Goal: Check status: Check status

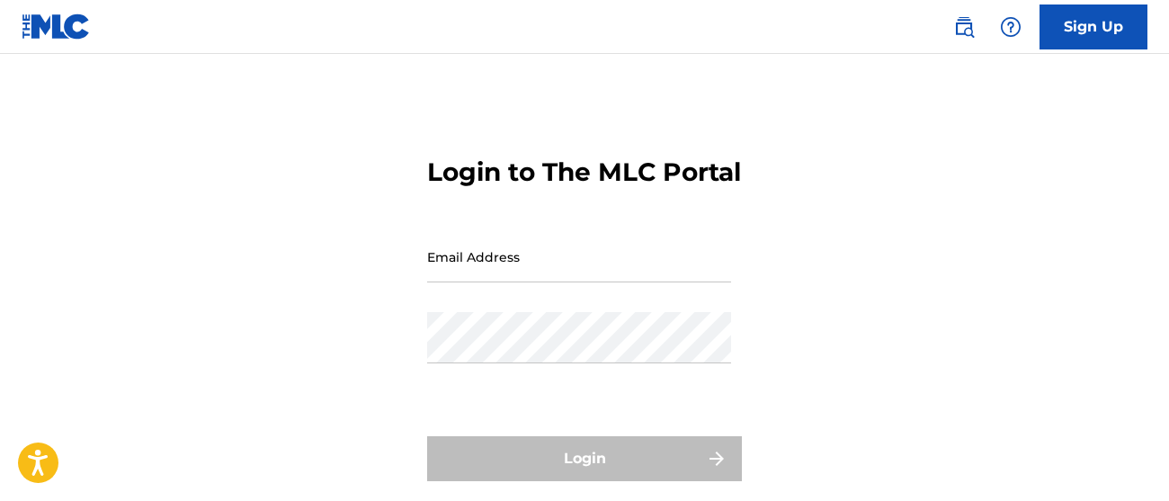
click at [491, 282] on input "Email Address" at bounding box center [579, 256] width 304 height 51
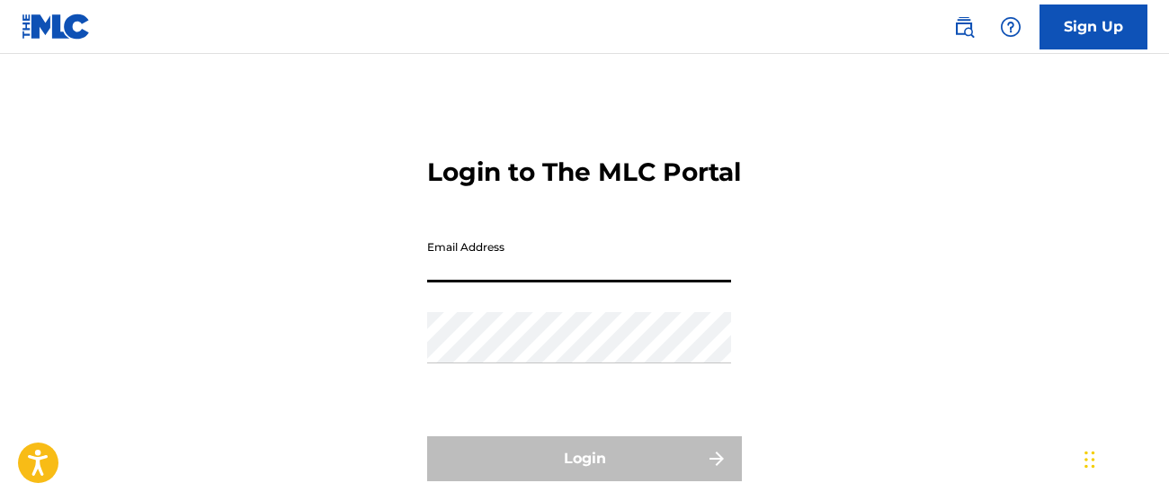
type input "[PERSON_NAME][EMAIL_ADDRESS][DOMAIN_NAME]"
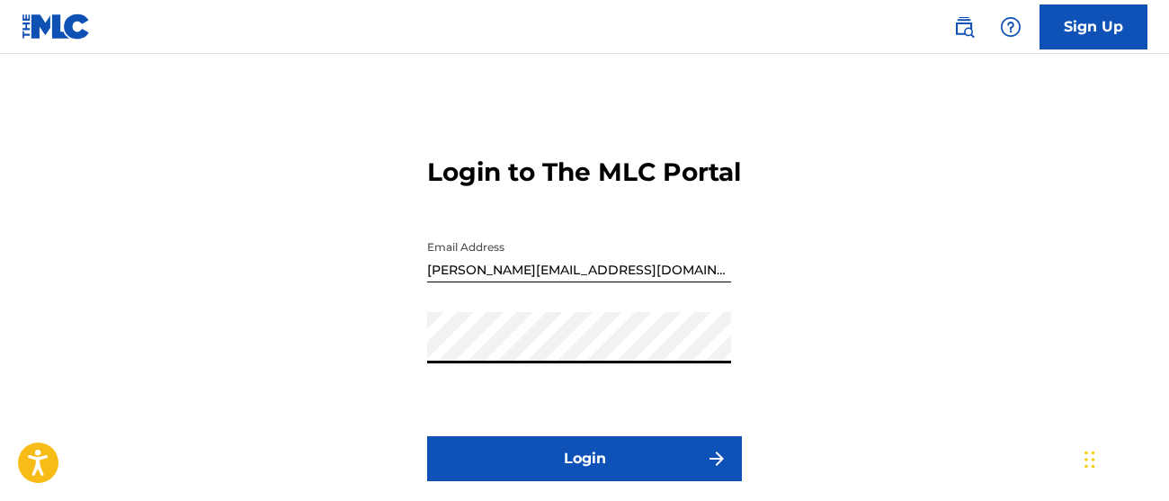
click at [600, 481] on button "Login" at bounding box center [584, 458] width 315 height 45
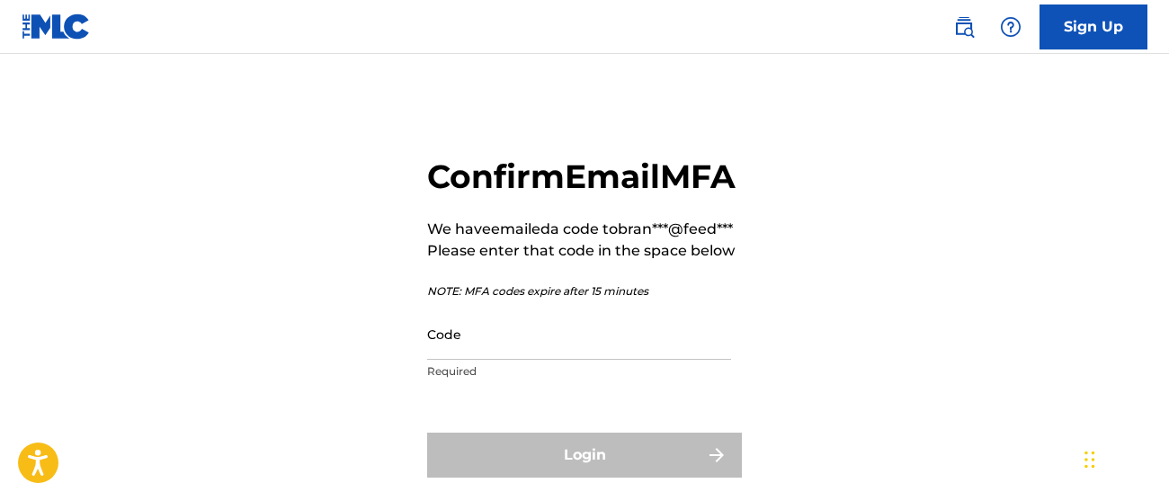
click at [575, 360] on input "Code" at bounding box center [579, 333] width 304 height 51
paste input "092208"
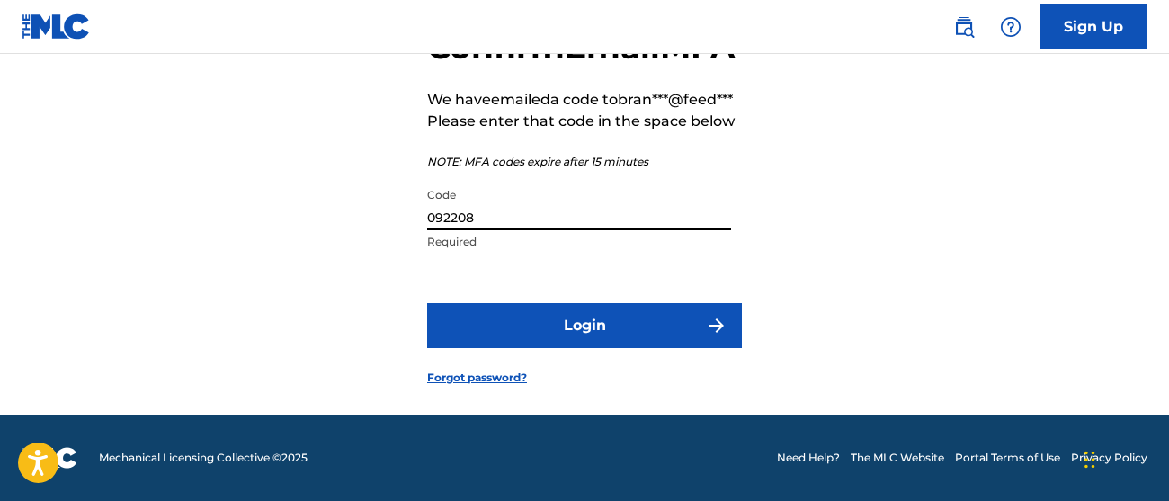
scroll to position [165, 0]
type input "092208"
click at [568, 348] on button "Login" at bounding box center [584, 325] width 315 height 45
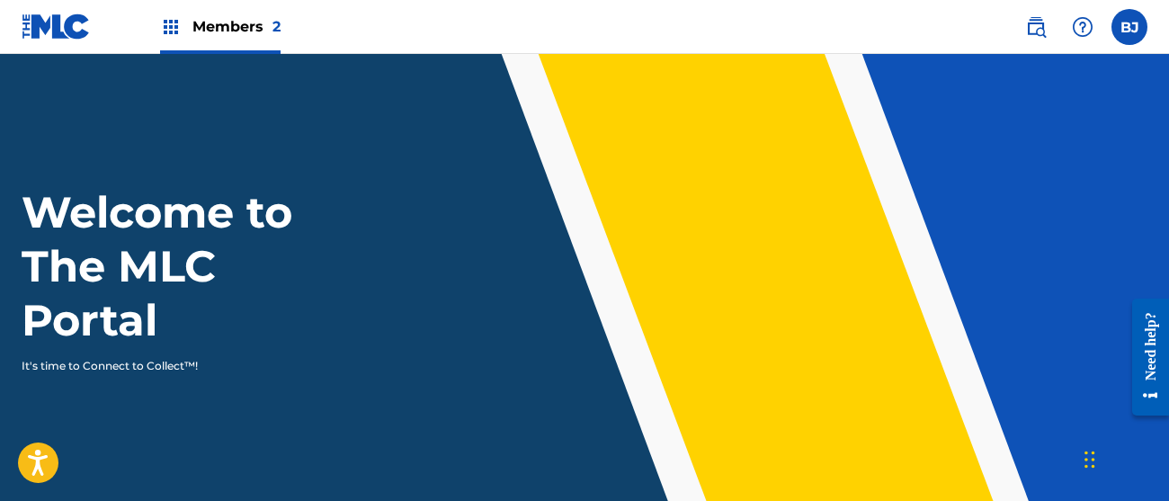
click at [252, 16] on span "Members 2" at bounding box center [236, 26] width 88 height 21
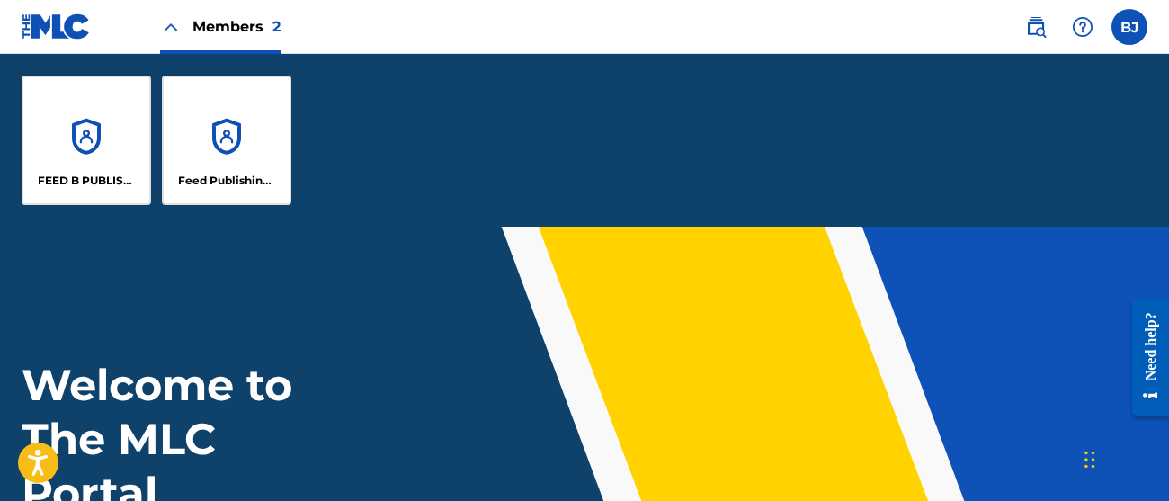
click at [102, 186] on p "FEED B PUBLISHING" at bounding box center [87, 181] width 98 height 16
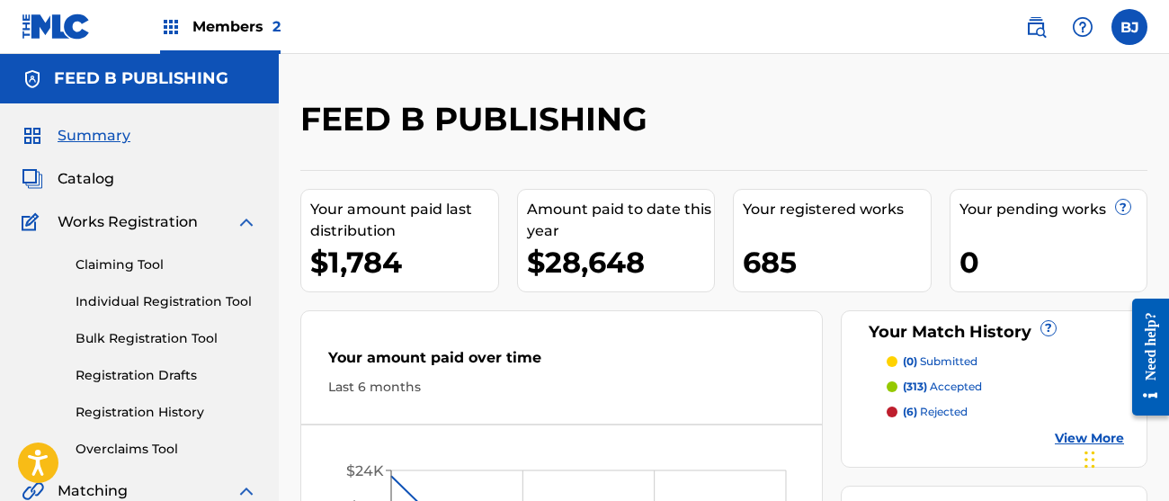
click at [941, 410] on p "(6) rejected" at bounding box center [934, 412] width 65 height 16
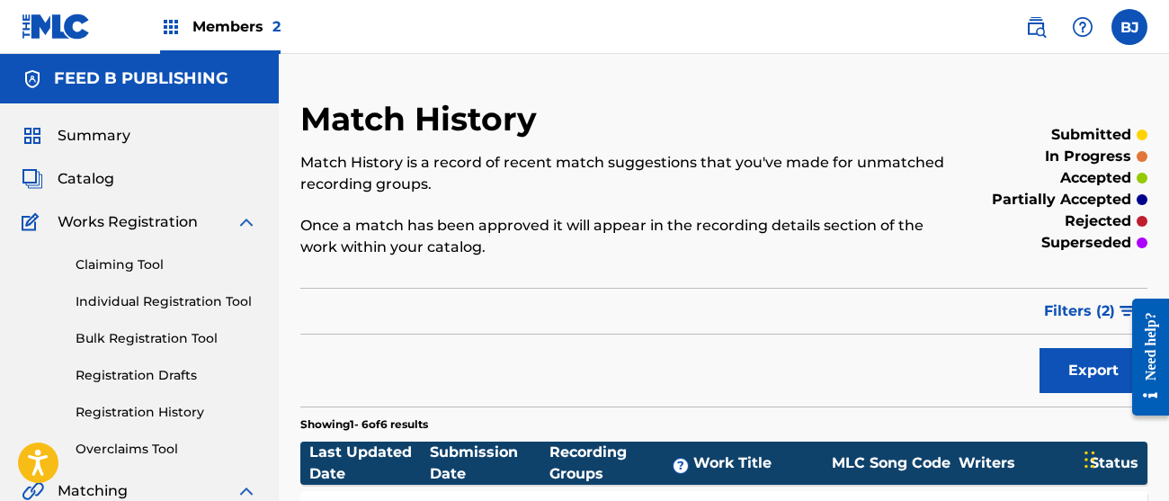
click at [105, 70] on h5 "FEED B PUBLISHING" at bounding box center [141, 78] width 174 height 21
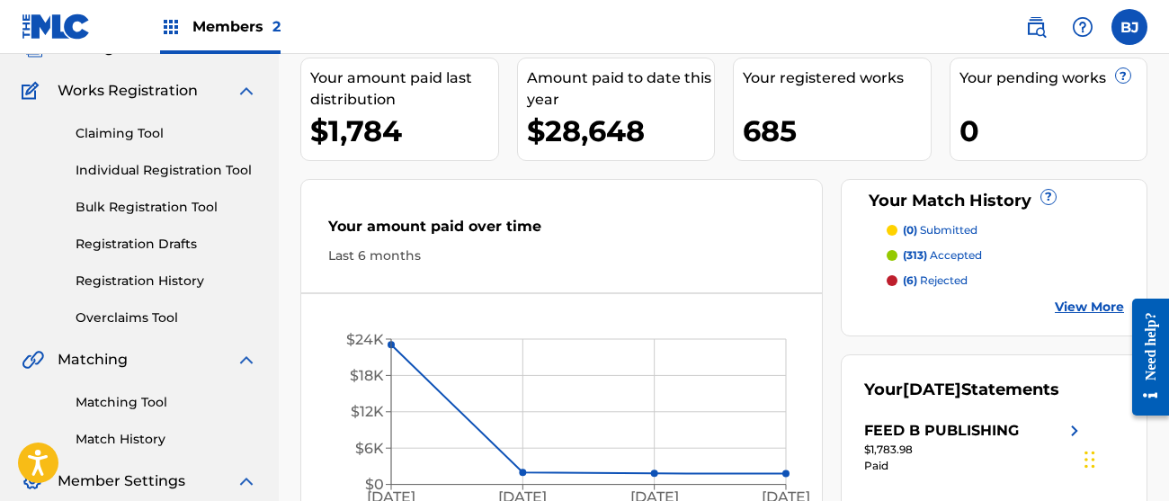
scroll to position [130, 0]
click at [753, 130] on div "685" at bounding box center [836, 131] width 188 height 40
click at [786, 127] on div "685" at bounding box center [836, 131] width 188 height 40
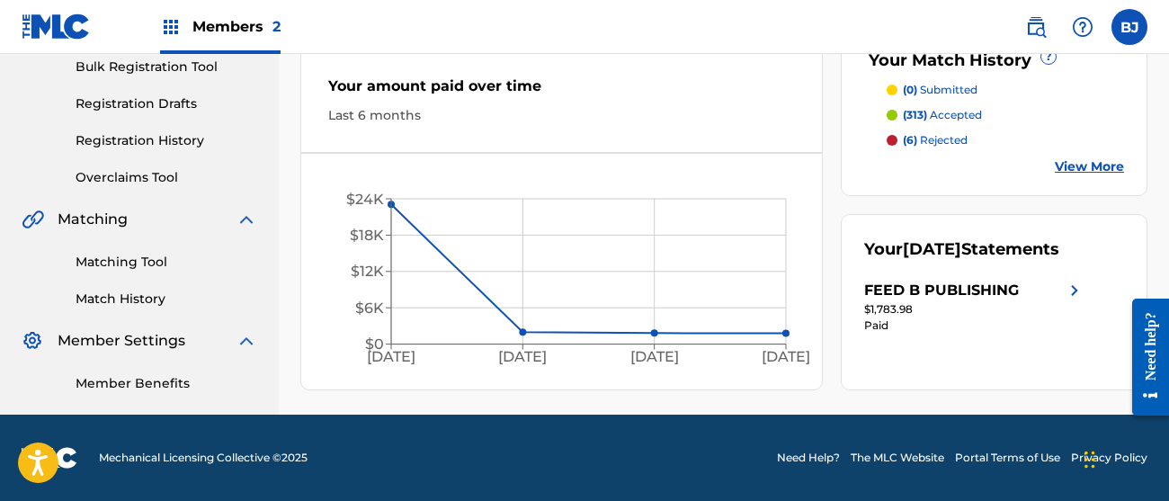
scroll to position [127, 0]
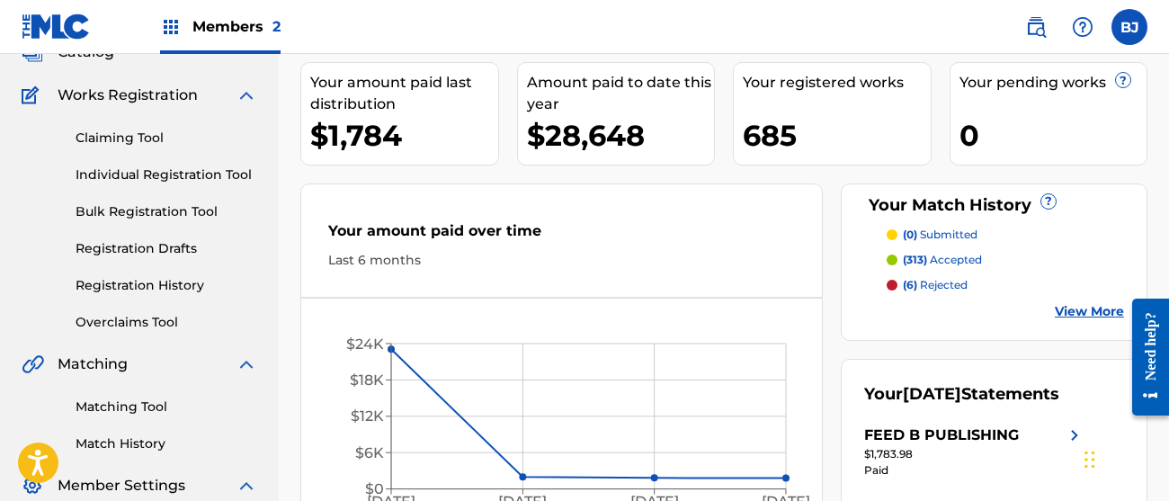
click at [1097, 314] on link "View More" at bounding box center [1088, 311] width 69 height 19
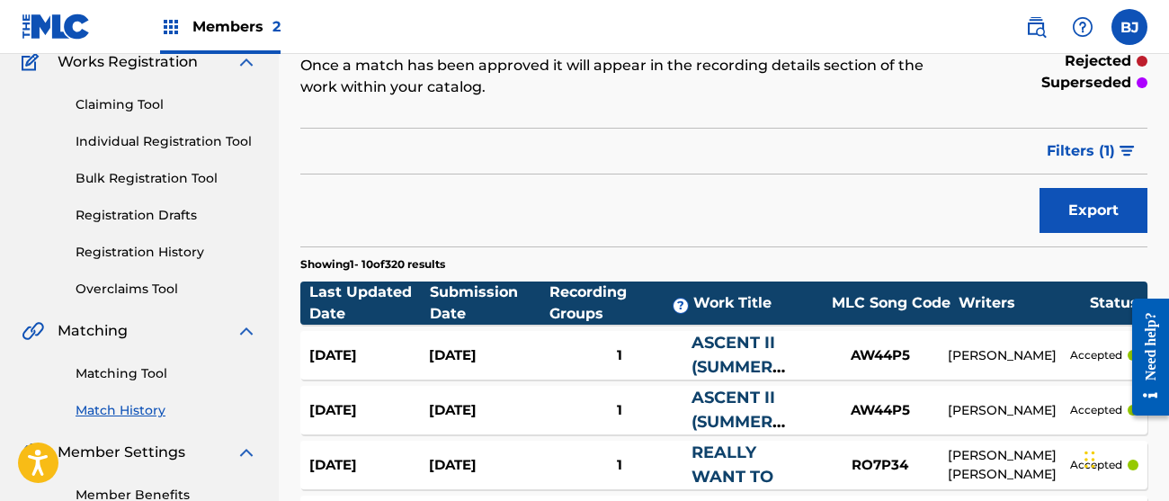
scroll to position [172, 0]
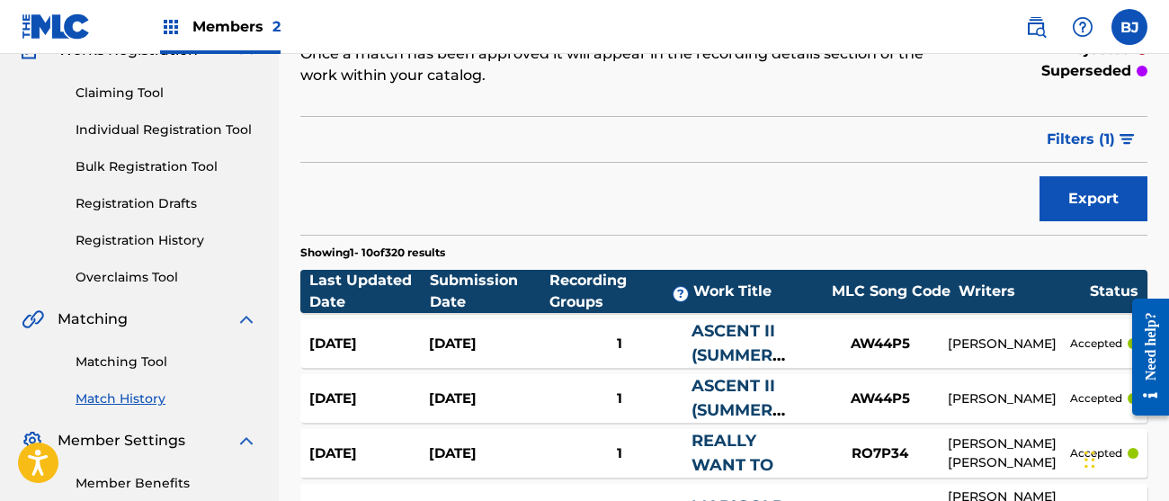
click at [1112, 135] on span "Filters ( 1 )" at bounding box center [1080, 140] width 68 height 22
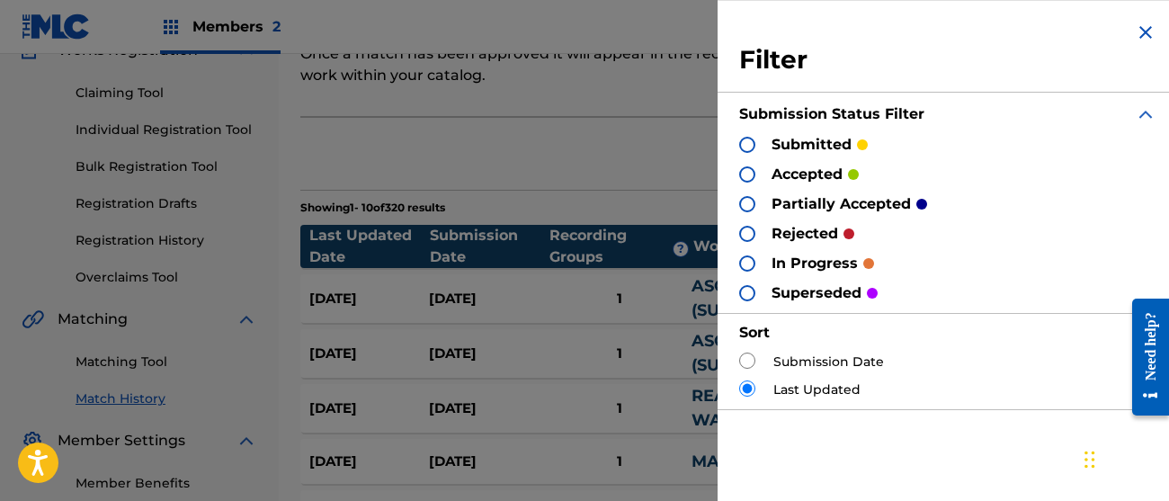
click at [747, 206] on div at bounding box center [747, 204] width 16 height 16
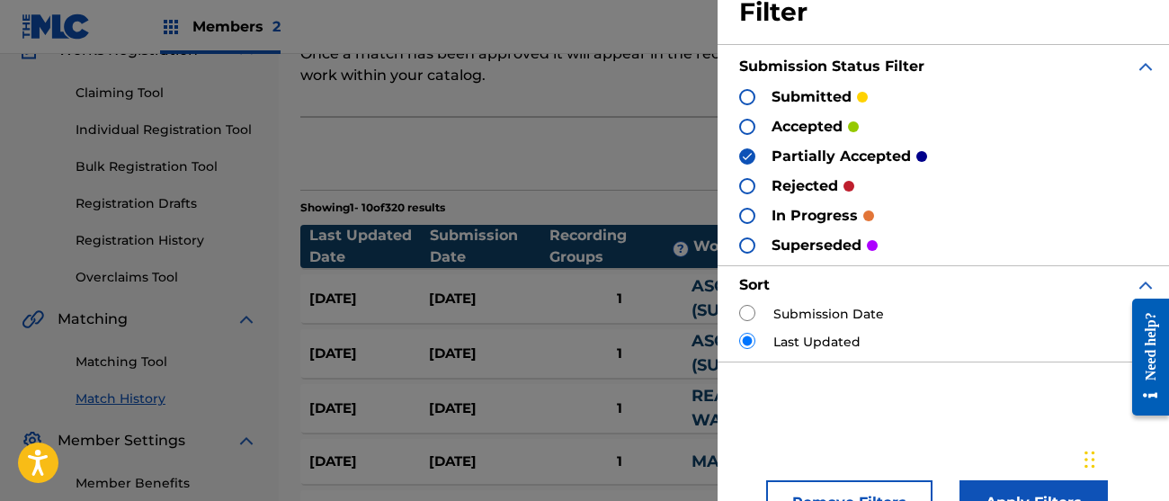
scroll to position [93, 0]
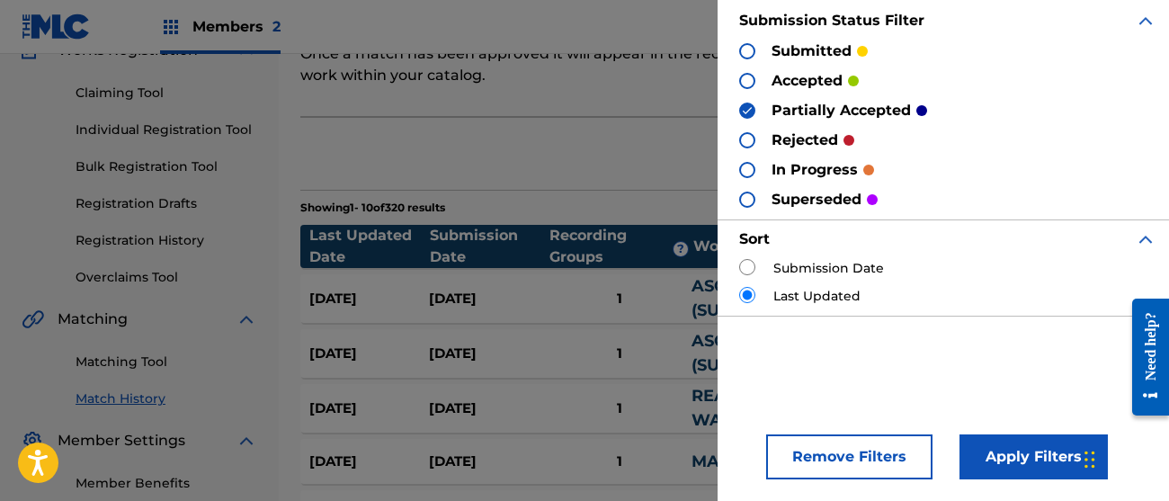
click at [1040, 449] on button "Apply Filters" at bounding box center [1033, 456] width 148 height 45
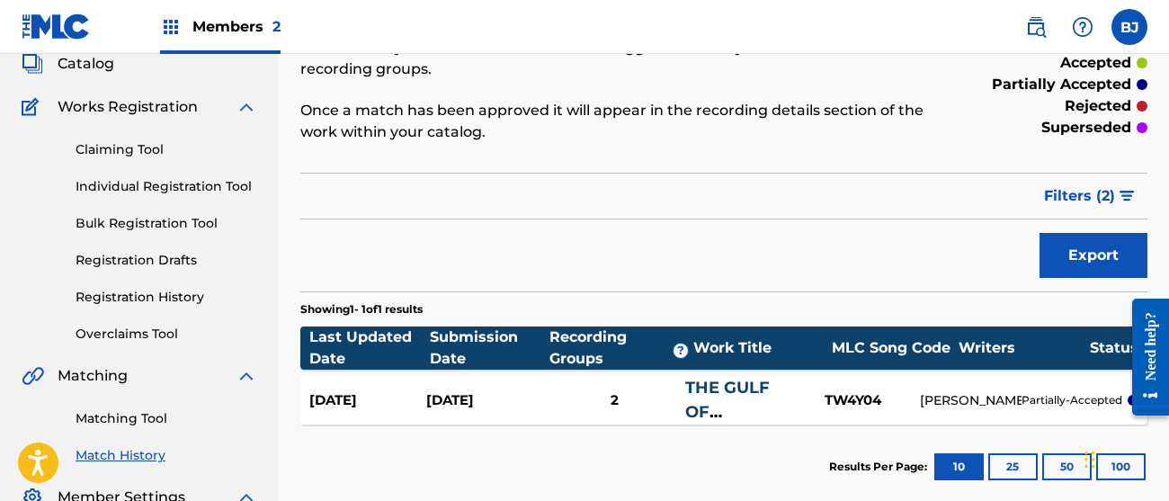
scroll to position [94, 0]
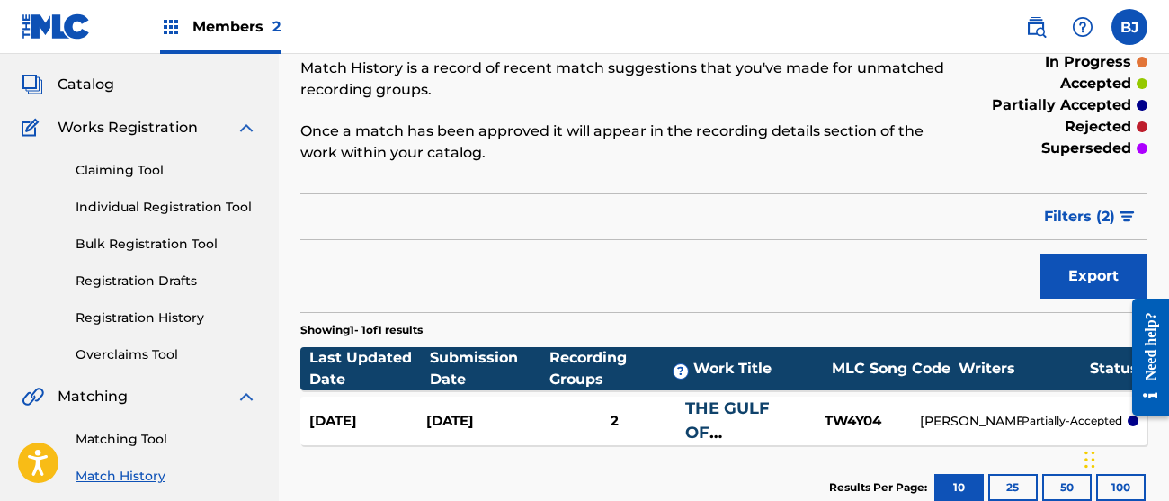
click at [1118, 218] on button "Filters ( 2 )" at bounding box center [1090, 216] width 114 height 45
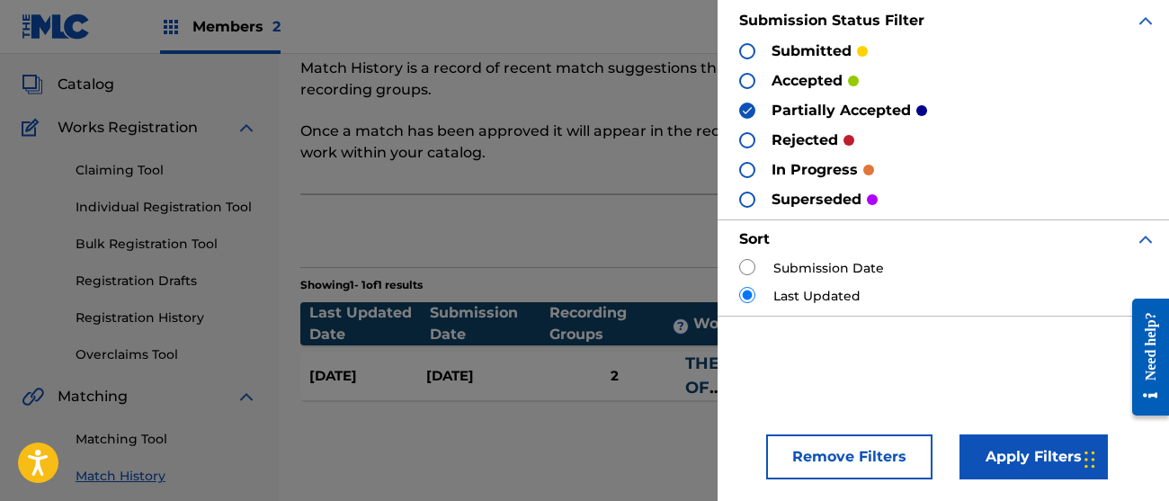
click at [744, 165] on div at bounding box center [747, 170] width 16 height 16
click at [748, 111] on img at bounding box center [747, 110] width 13 height 13
click at [1030, 461] on button "Apply Filters" at bounding box center [1033, 456] width 148 height 45
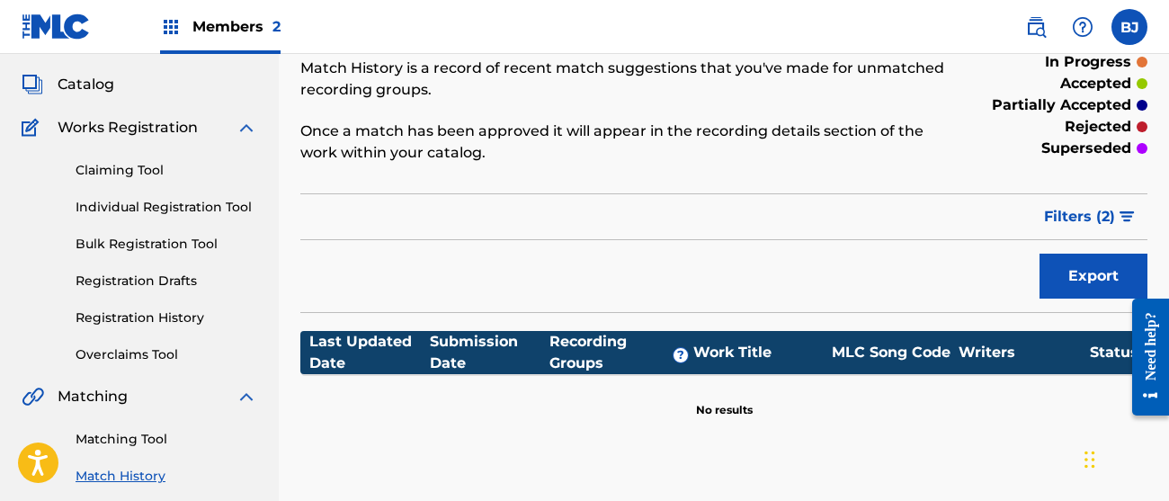
click at [1079, 215] on span "Filters ( 2 )" at bounding box center [1079, 217] width 71 height 22
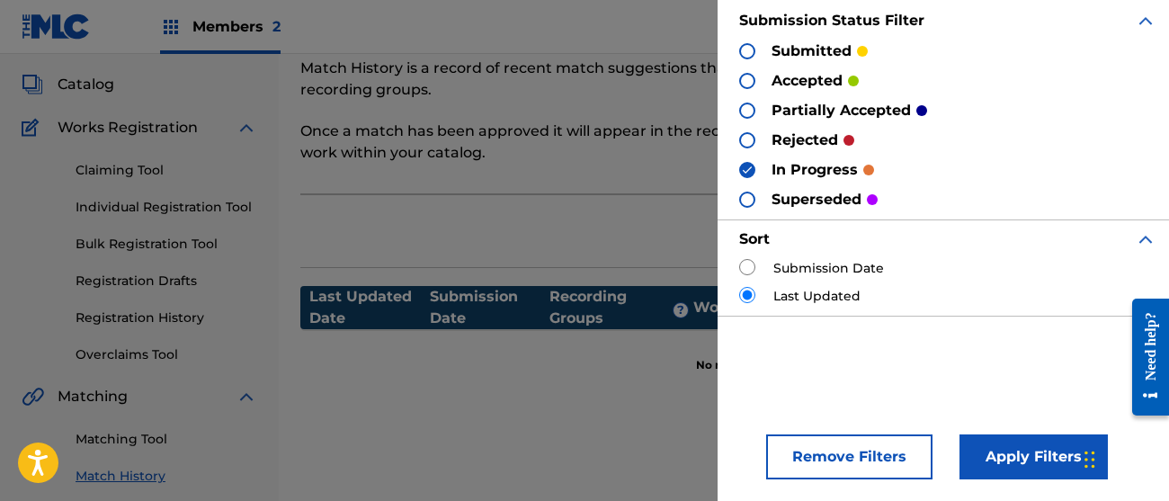
click at [822, 200] on p "superseded" at bounding box center [816, 200] width 90 height 22
click at [752, 197] on div at bounding box center [747, 199] width 16 height 16
click at [747, 166] on img at bounding box center [747, 170] width 13 height 13
click at [1007, 437] on button "Apply Filters" at bounding box center [1033, 456] width 148 height 45
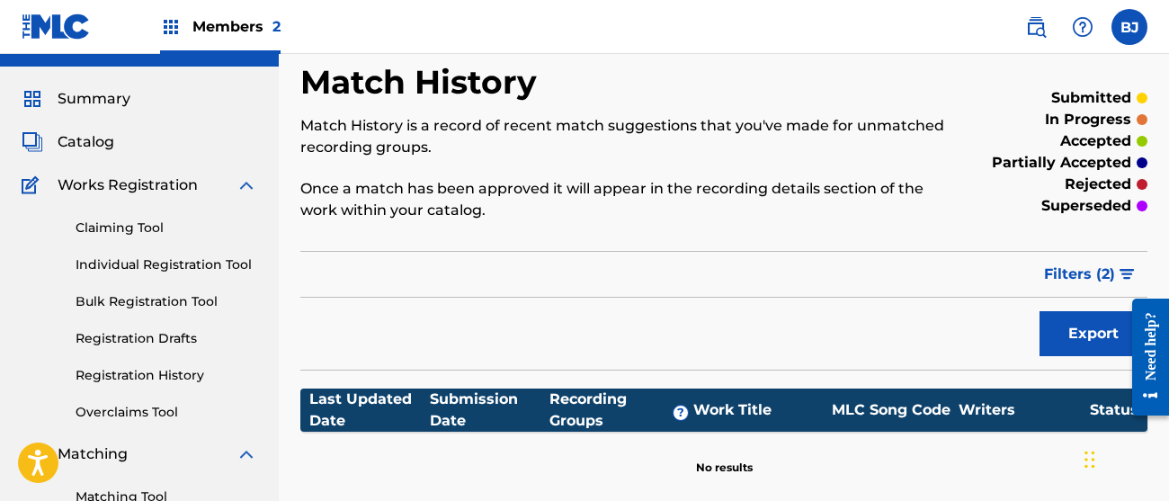
scroll to position [0, 0]
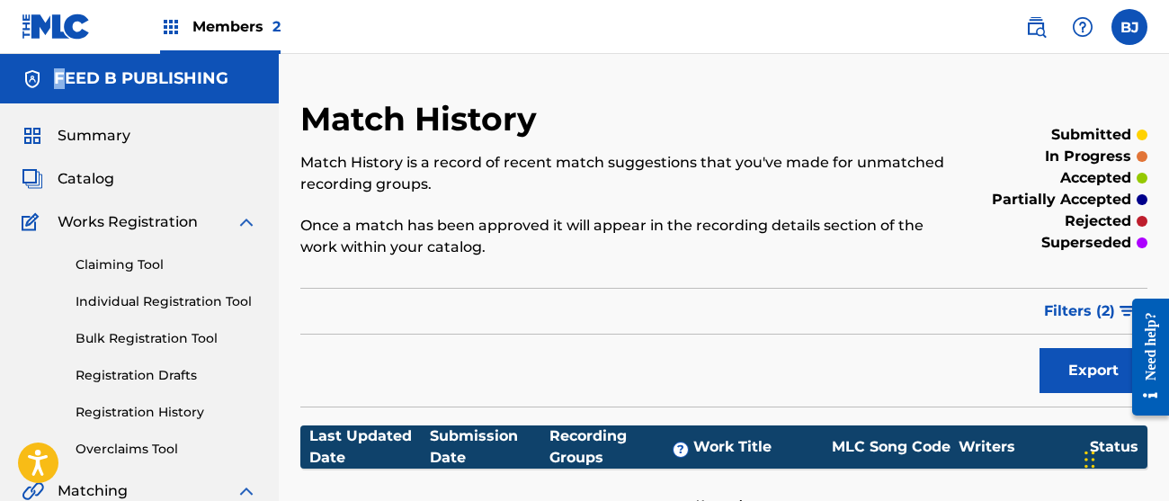
drag, startPoint x: 58, startPoint y: 84, endPoint x: 76, endPoint y: 122, distance: 42.2
click at [67, 102] on div "FEED B PUBLISHING" at bounding box center [139, 78] width 279 height 49
click at [81, 129] on span "Summary" at bounding box center [94, 136] width 73 height 22
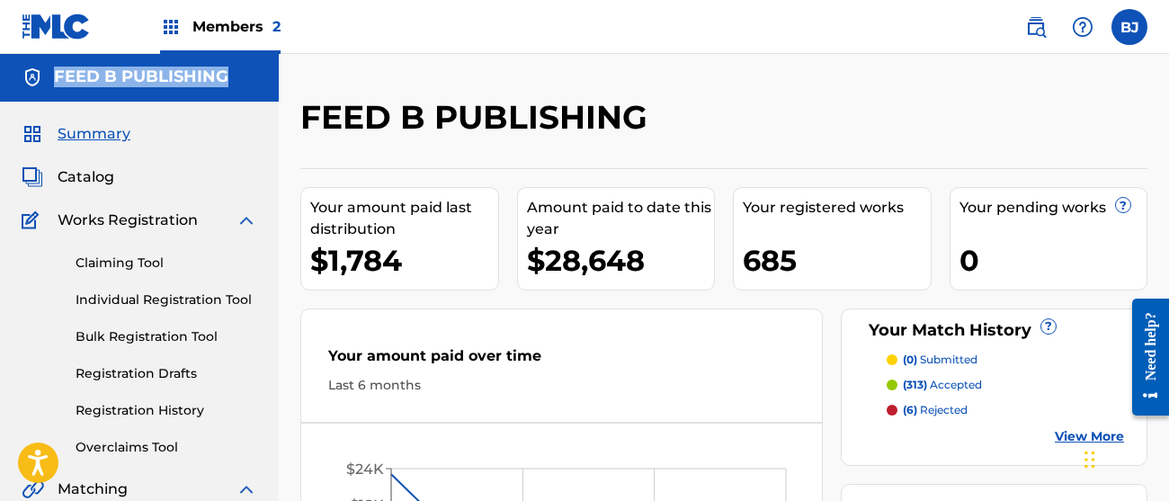
scroll to position [4, 0]
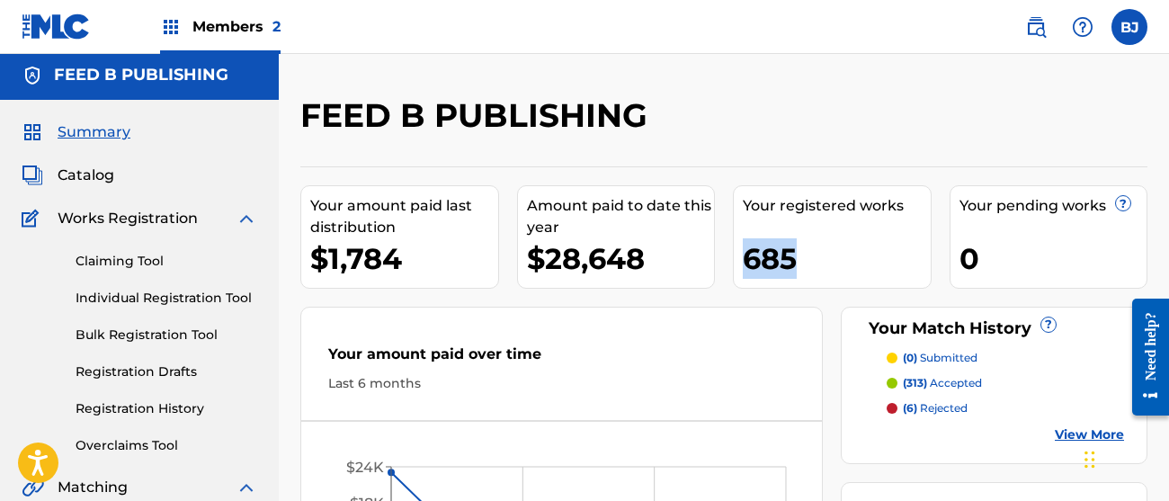
drag, startPoint x: 751, startPoint y: 253, endPoint x: 818, endPoint y: 253, distance: 66.5
click at [818, 253] on div "685" at bounding box center [836, 258] width 188 height 40
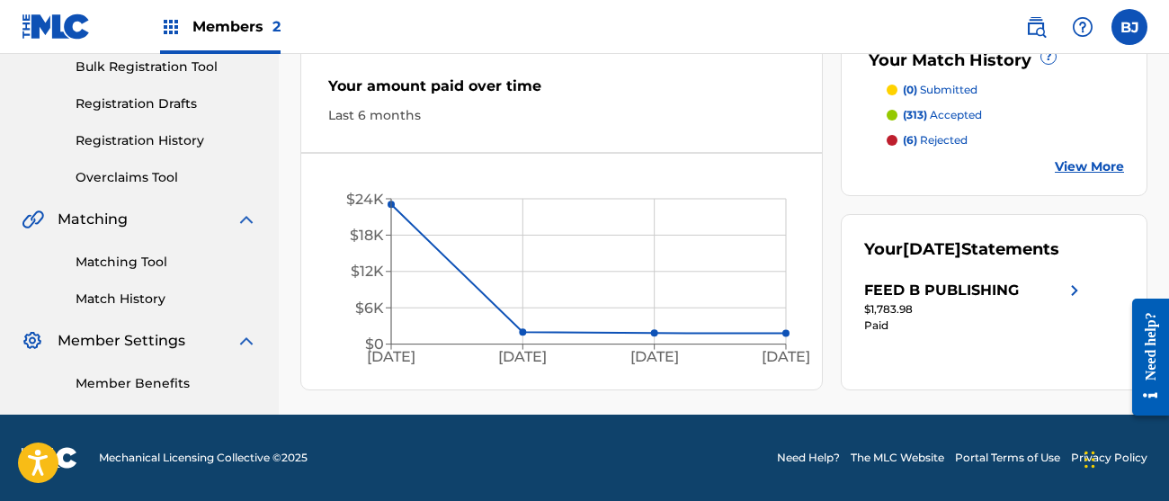
scroll to position [0, 0]
